Goal: Task Accomplishment & Management: Manage account settings

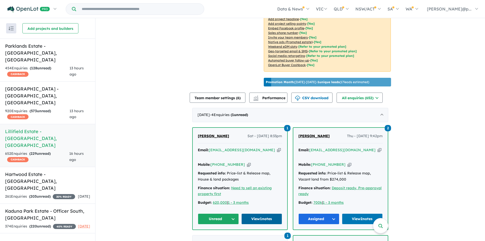
scroll to position [204, 0]
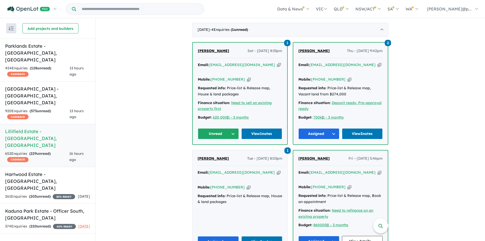
click at [243, 75] on div "Email: [EMAIL_ADDRESS][DOMAIN_NAME] Copied! Mobile: [PHONE_NUMBER] Copied! Requ…" at bounding box center [240, 92] width 84 height 61
click at [247, 77] on icon "button" at bounding box center [249, 79] width 4 height 5
click at [217, 128] on button "Unread" at bounding box center [218, 133] width 41 height 11
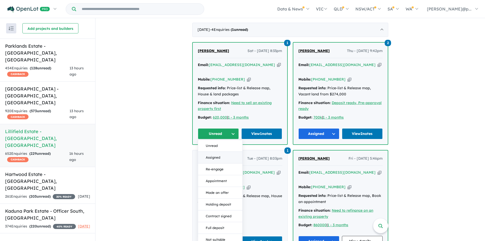
click at [217, 152] on button "Assigned" at bounding box center [220, 158] width 44 height 12
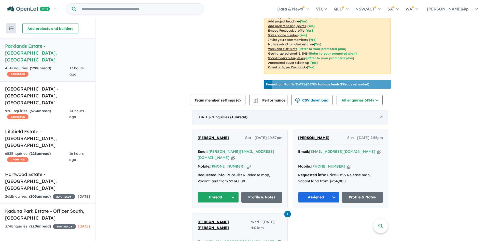
scroll to position [119, 0]
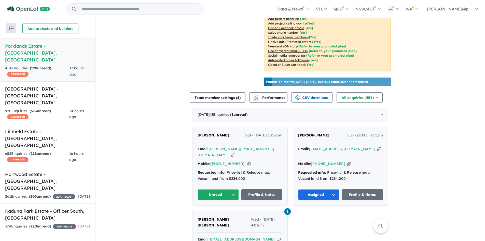
click at [247, 161] on icon "button" at bounding box center [249, 163] width 4 height 5
click at [235, 152] on icon "button" at bounding box center [234, 154] width 4 height 5
drag, startPoint x: 253, startPoint y: 145, endPoint x: 249, endPoint y: 138, distance: 8.7
click at [235, 152] on icon "button" at bounding box center [234, 154] width 4 height 5
drag, startPoint x: 227, startPoint y: 134, endPoint x: 196, endPoint y: 135, distance: 30.8
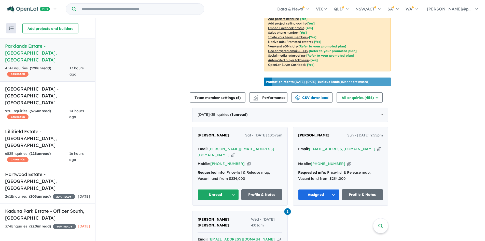
click at [196, 135] on div "[PERSON_NAME] Sat - [DATE] 10:57pm Email: [PERSON_NAME][EMAIL_ADDRESS][DOMAIN_N…" at bounding box center [240, 166] width 95 height 78
copy span "[PERSON_NAME]"
click at [210, 189] on button "Unread" at bounding box center [218, 194] width 41 height 11
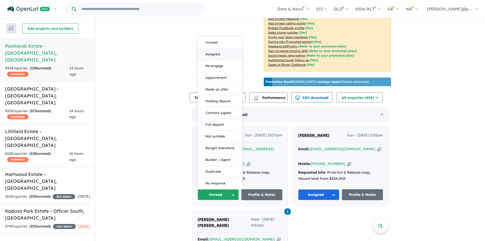
click at [219, 48] on button "Assigned" at bounding box center [220, 54] width 44 height 12
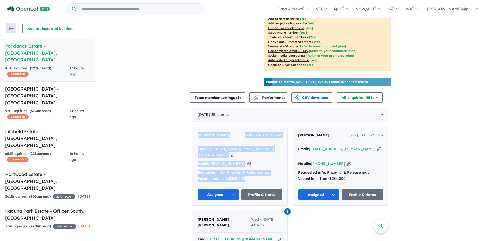
drag, startPoint x: 249, startPoint y: 174, endPoint x: 185, endPoint y: 136, distance: 74.2
copy div "[PERSON_NAME] Sat - [DATE] 10:57pm Email: [PERSON_NAME][EMAIL_ADDRESS][DOMAIN_N…"
